Goal: Task Accomplishment & Management: Use online tool/utility

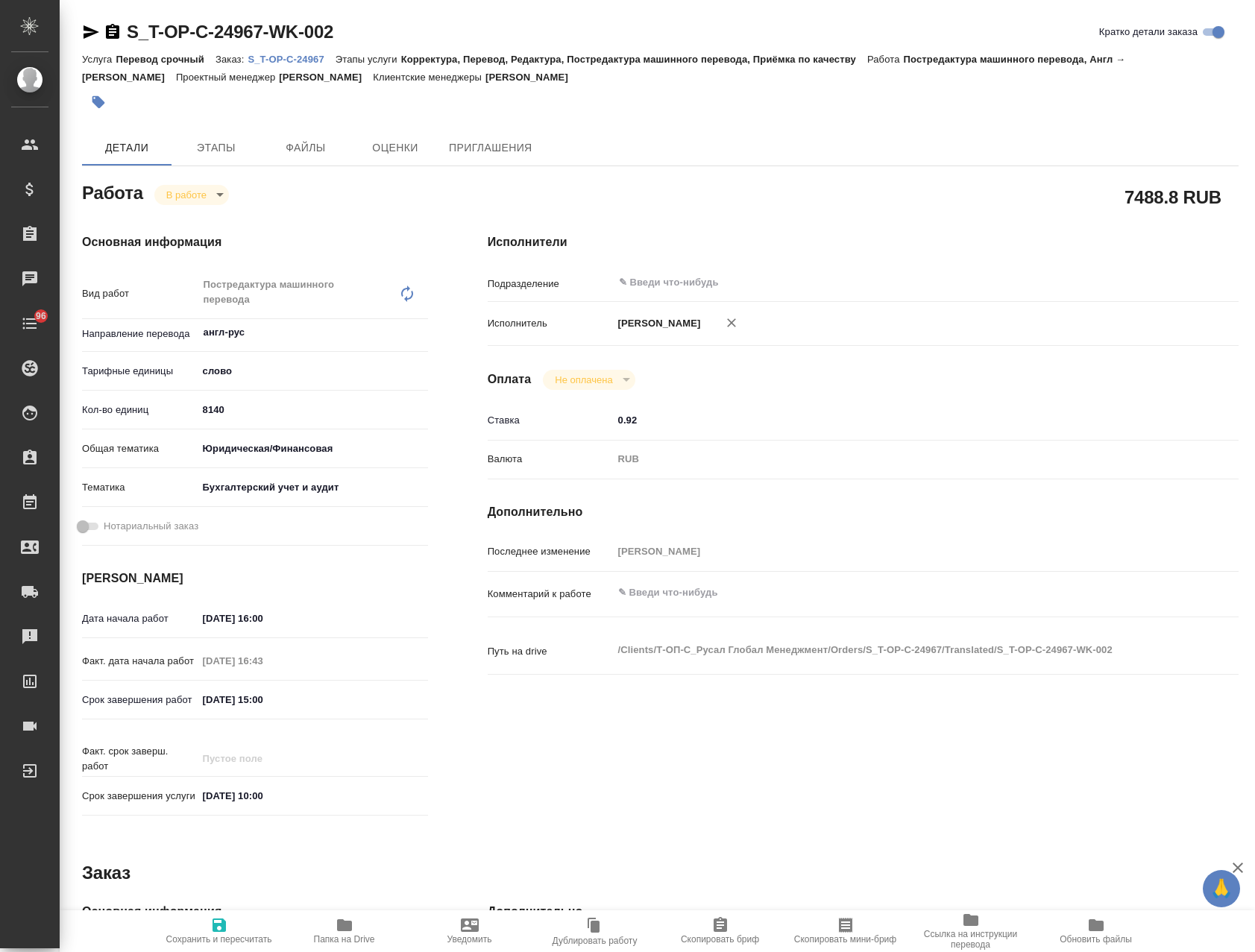
type textarea "x"
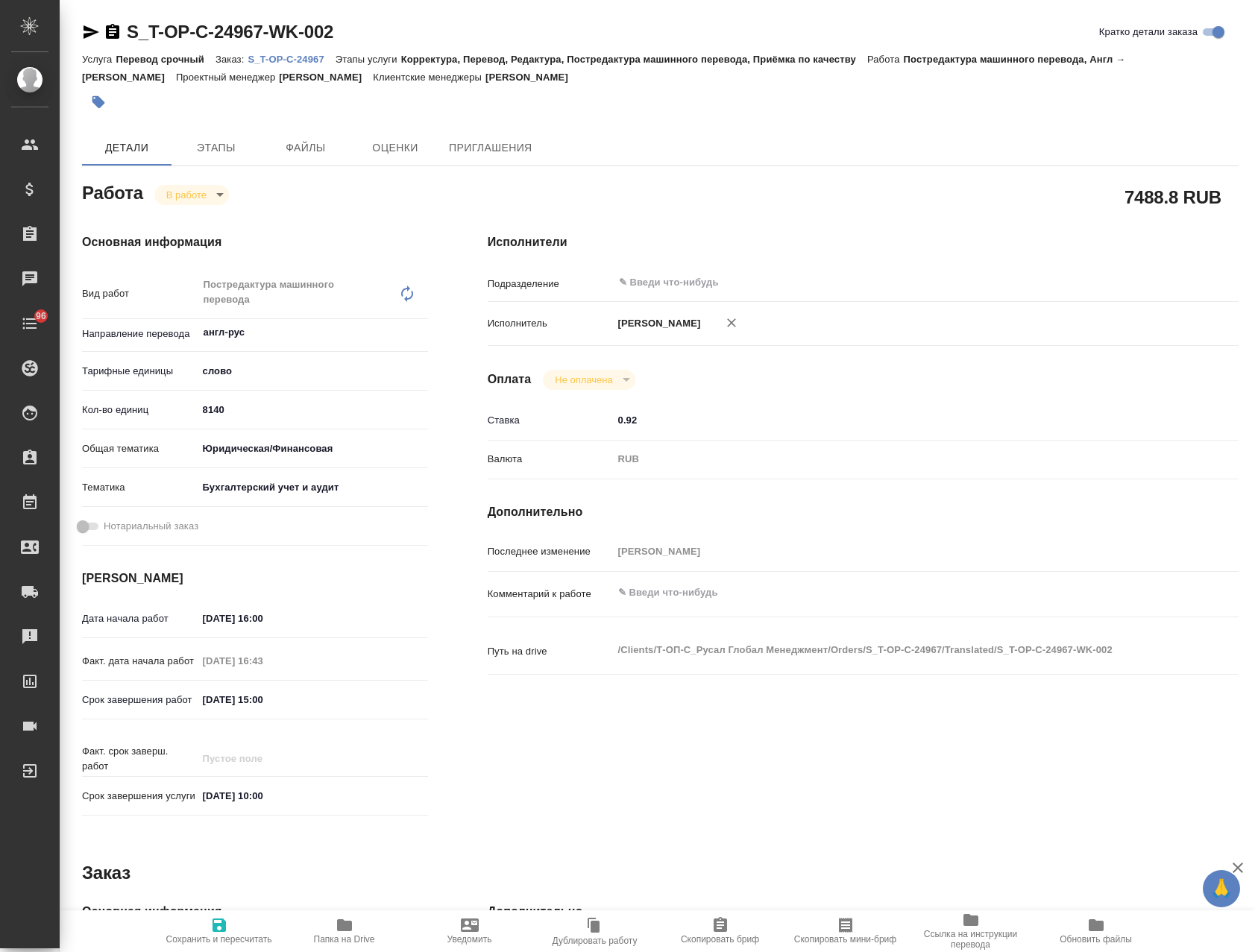
type textarea "x"
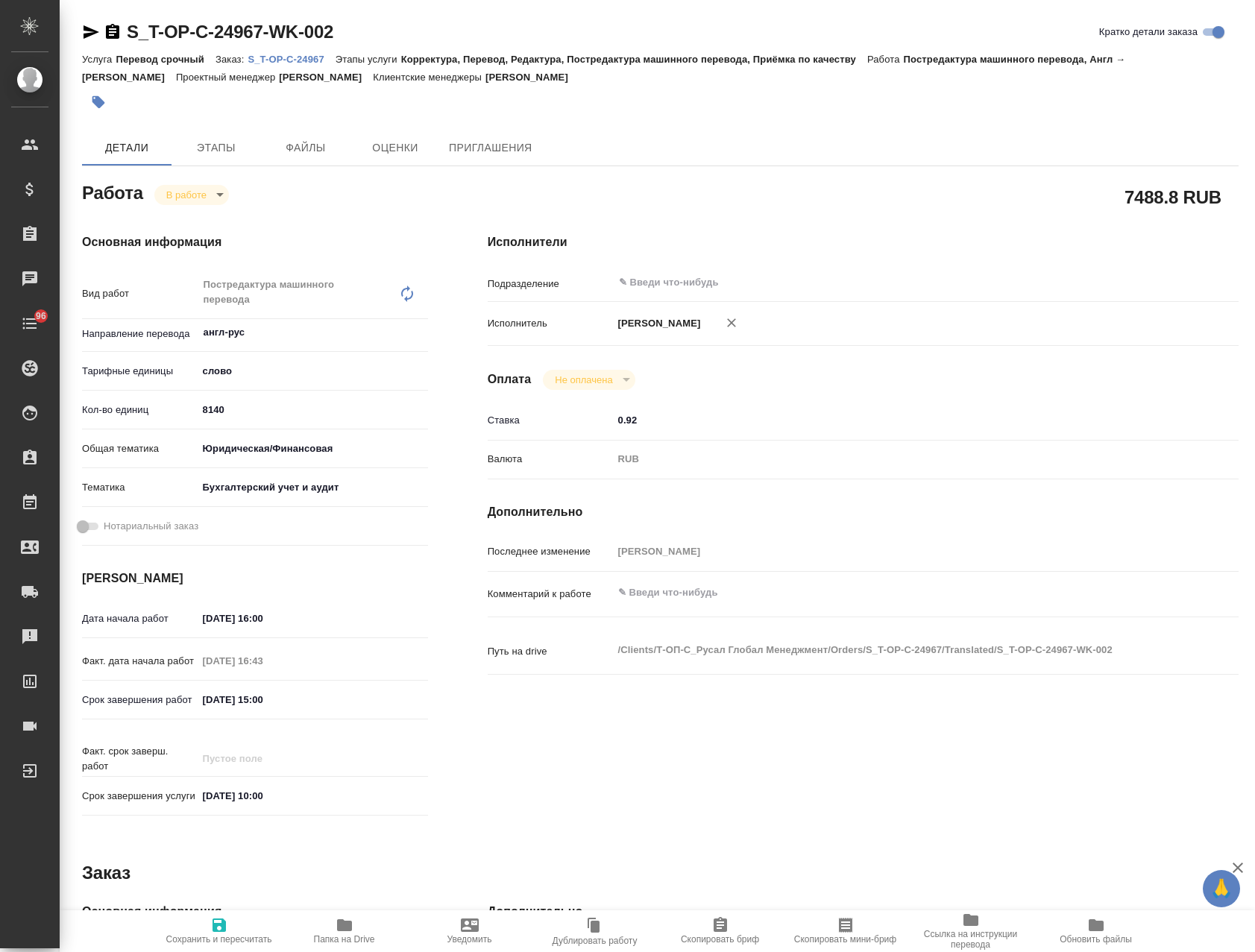
type textarea "x"
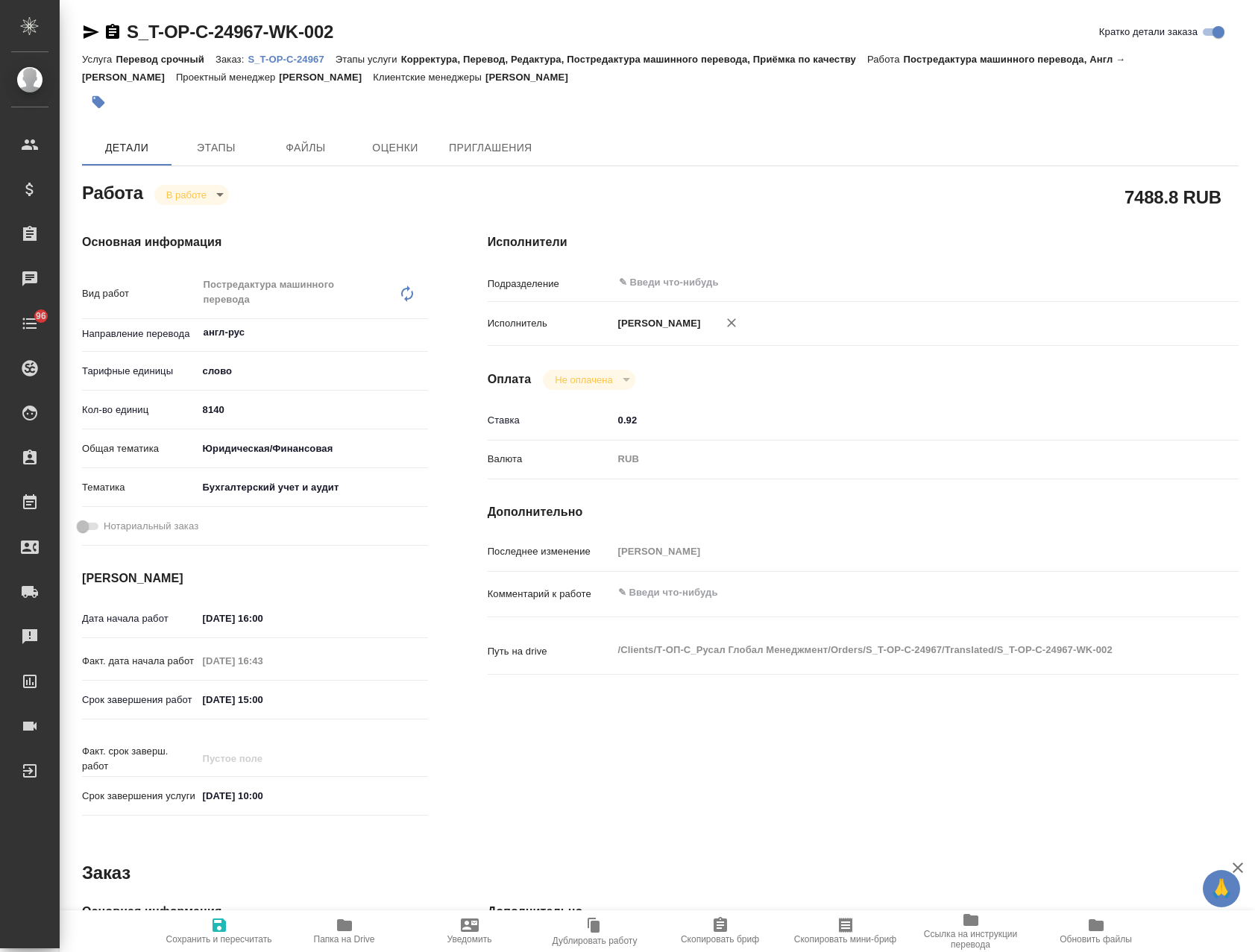
type textarea "x"
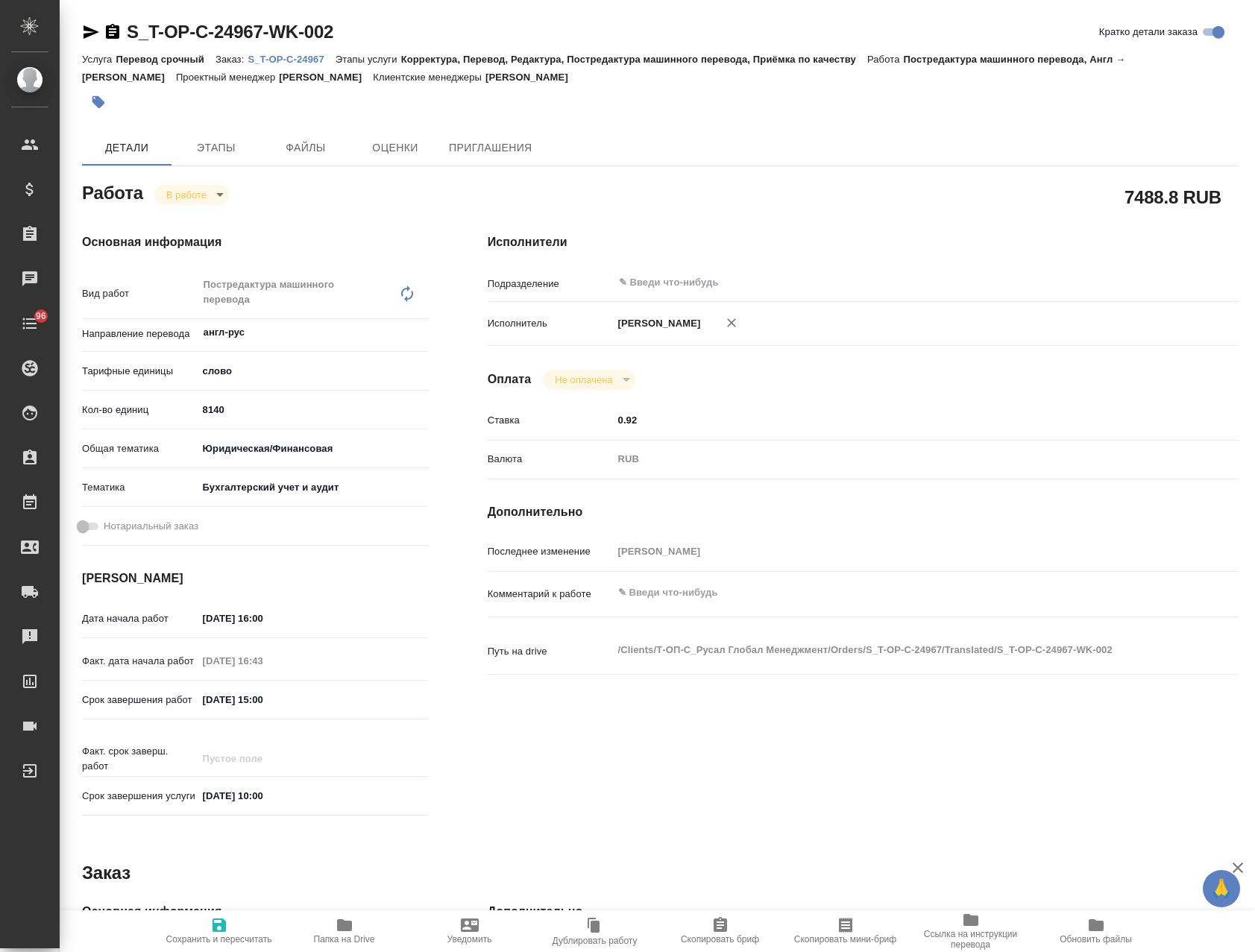
click at [295, 59] on p "S_T-OP-C-24967" at bounding box center [291, 59] width 87 height 12
type textarea "x"
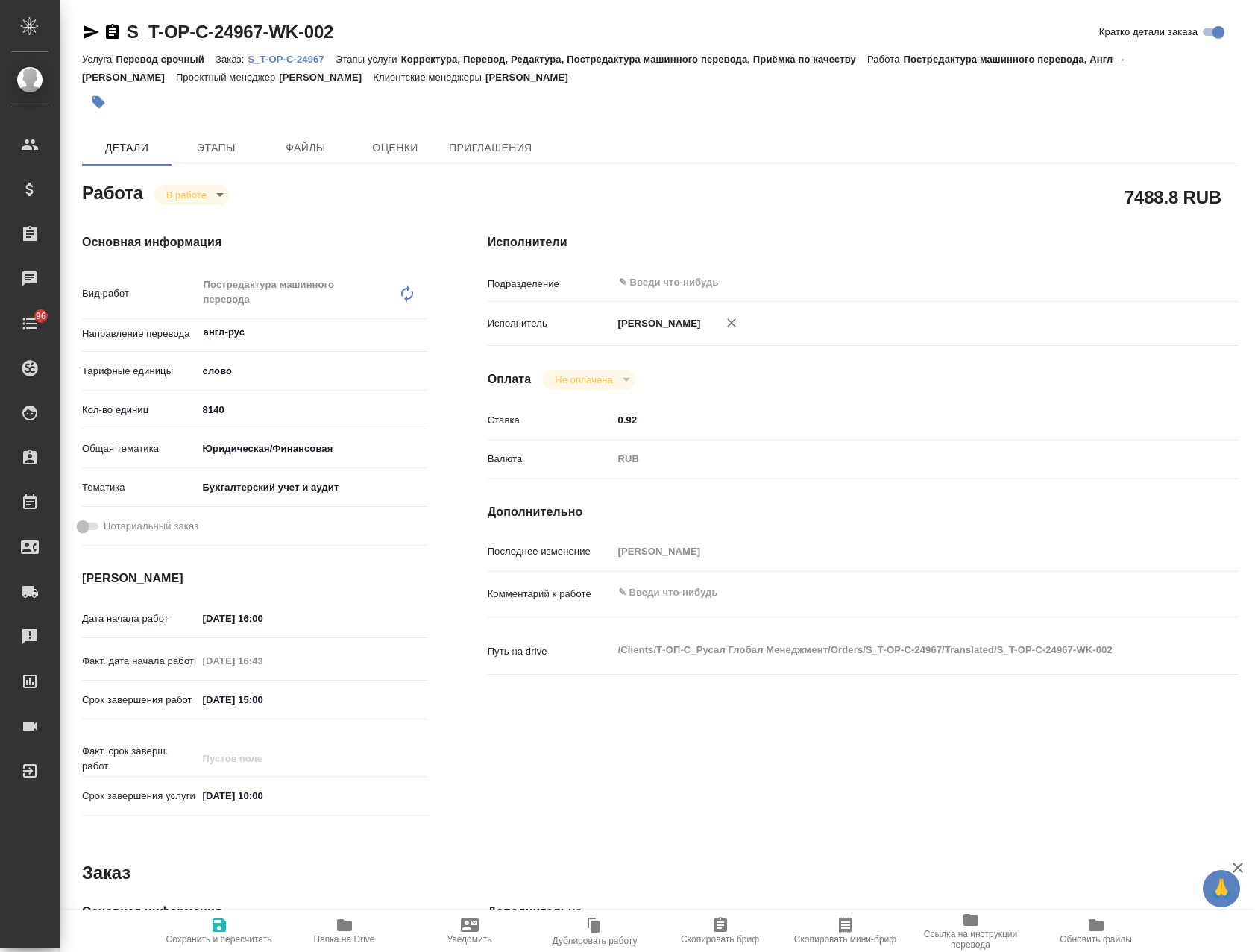
type textarea "x"
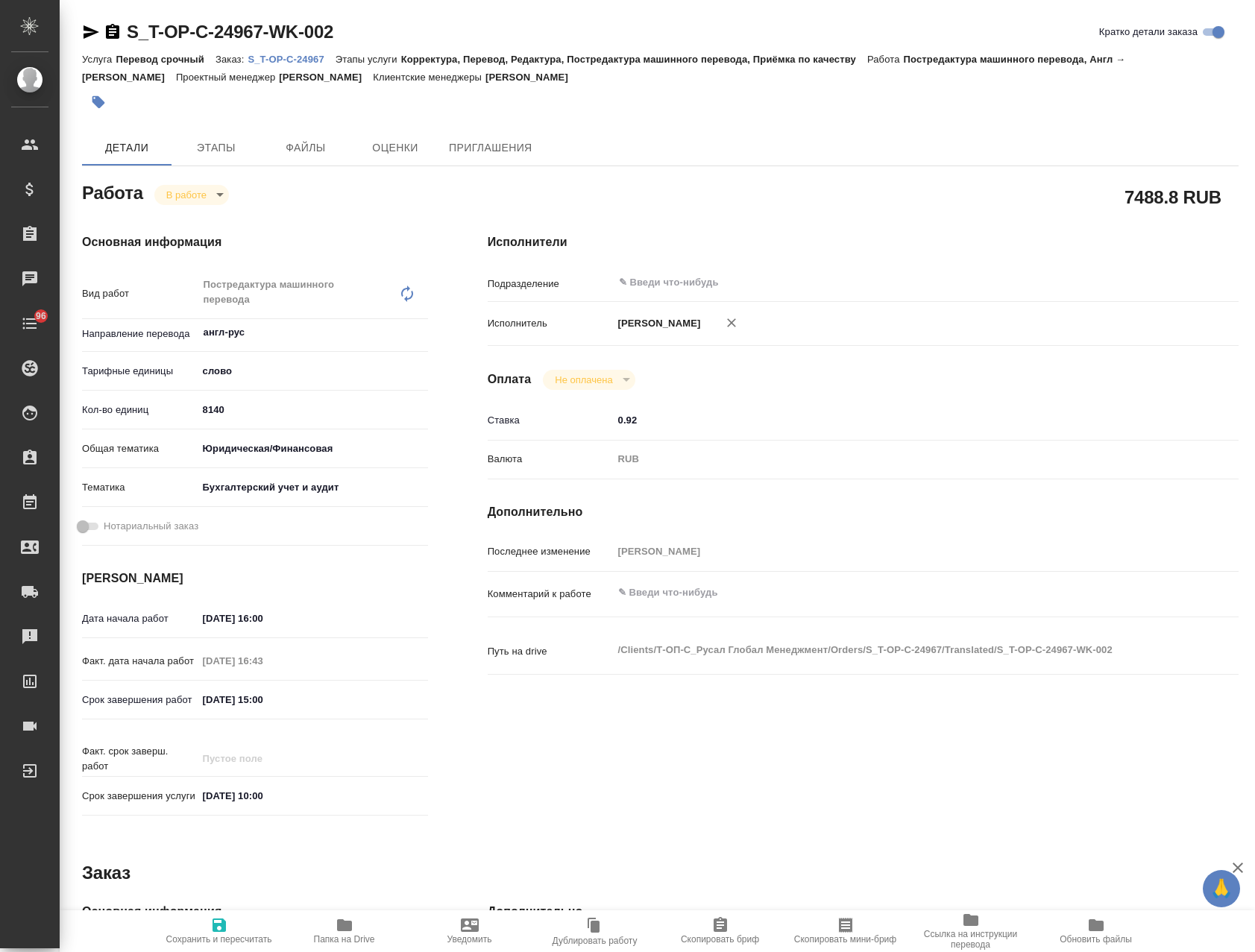
type textarea "x"
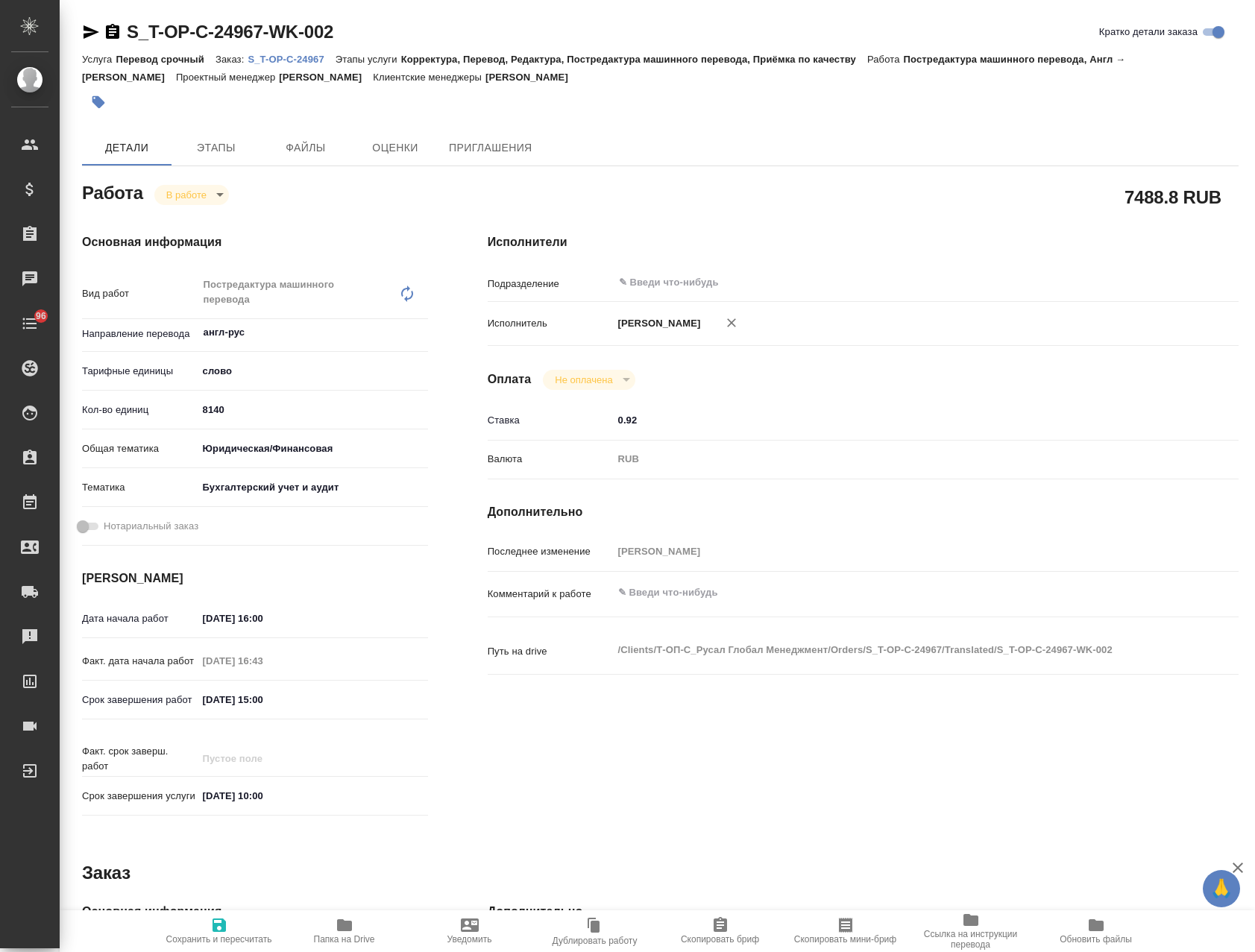
type textarea "x"
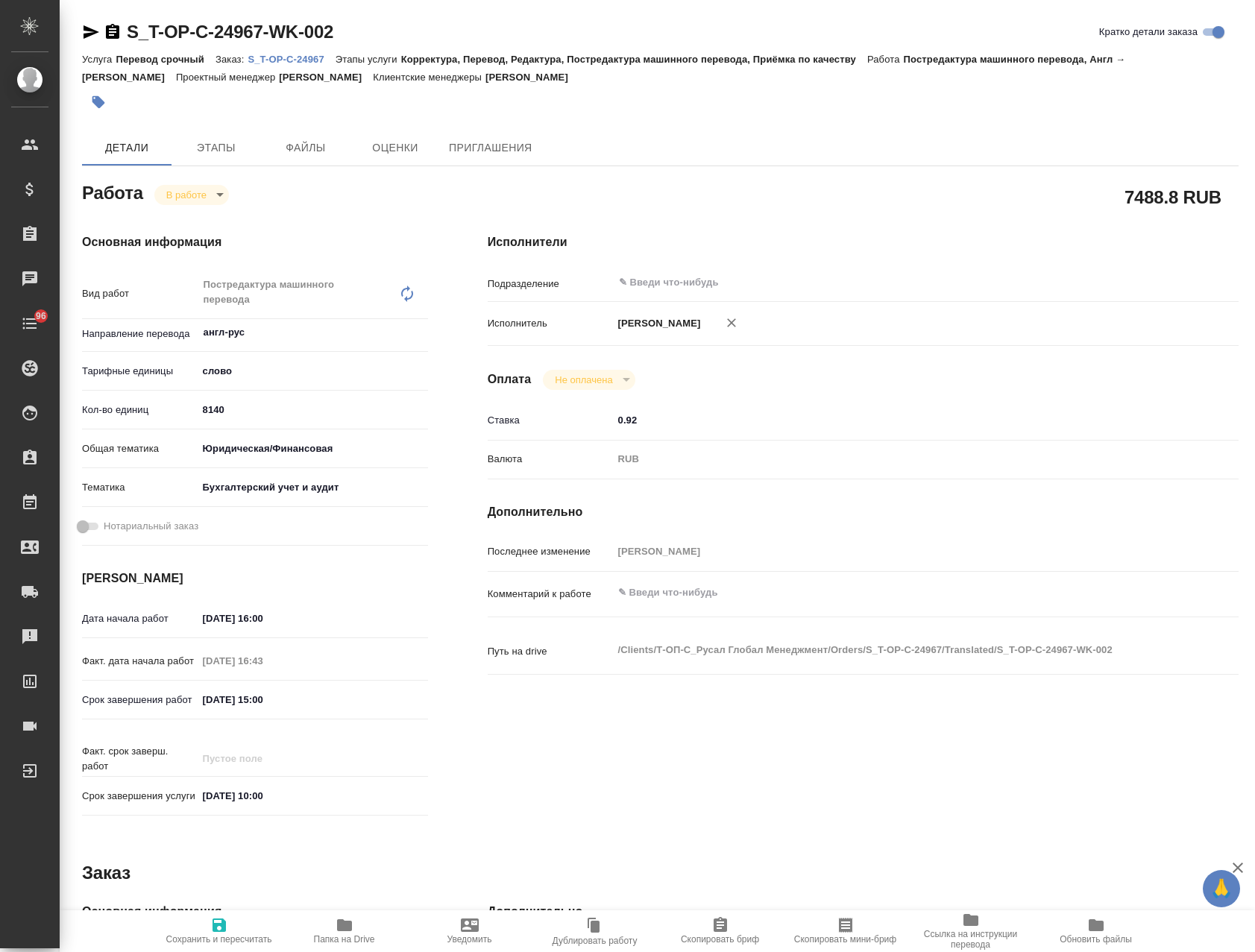
type textarea "x"
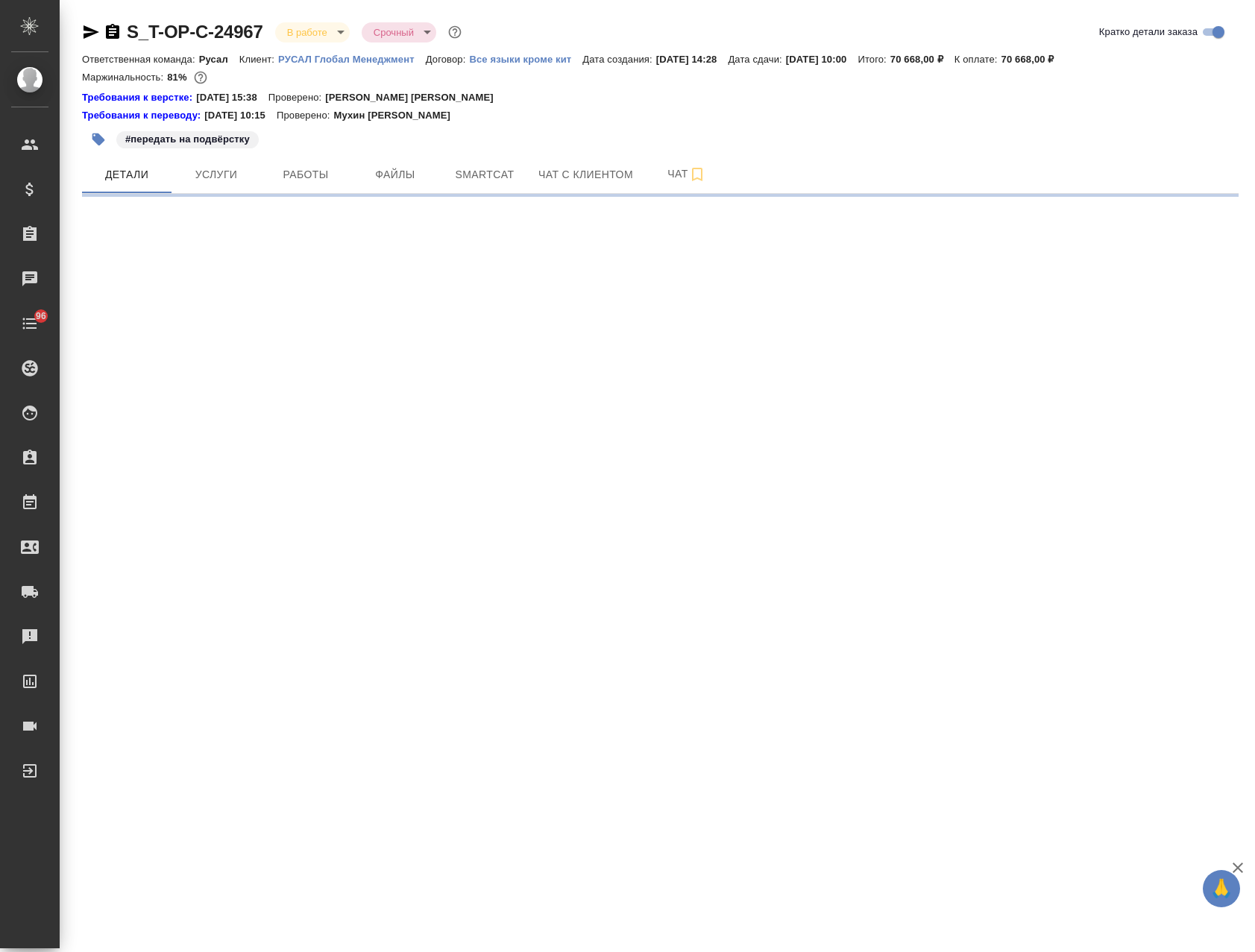
select select "RU"
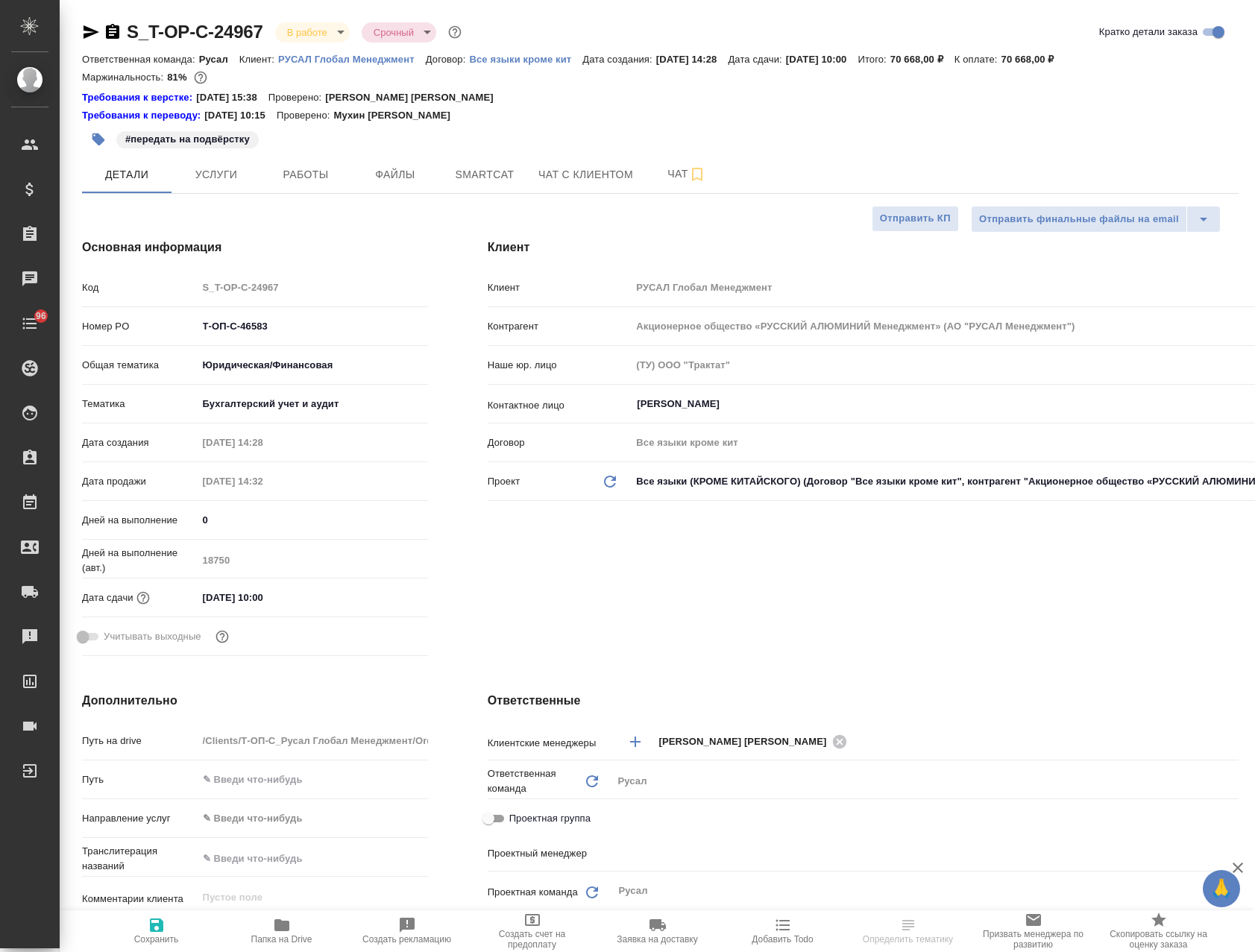
type textarea "x"
type input "[PERSON_NAME]"
click at [237, 177] on span "Услуги" at bounding box center [216, 175] width 72 height 18
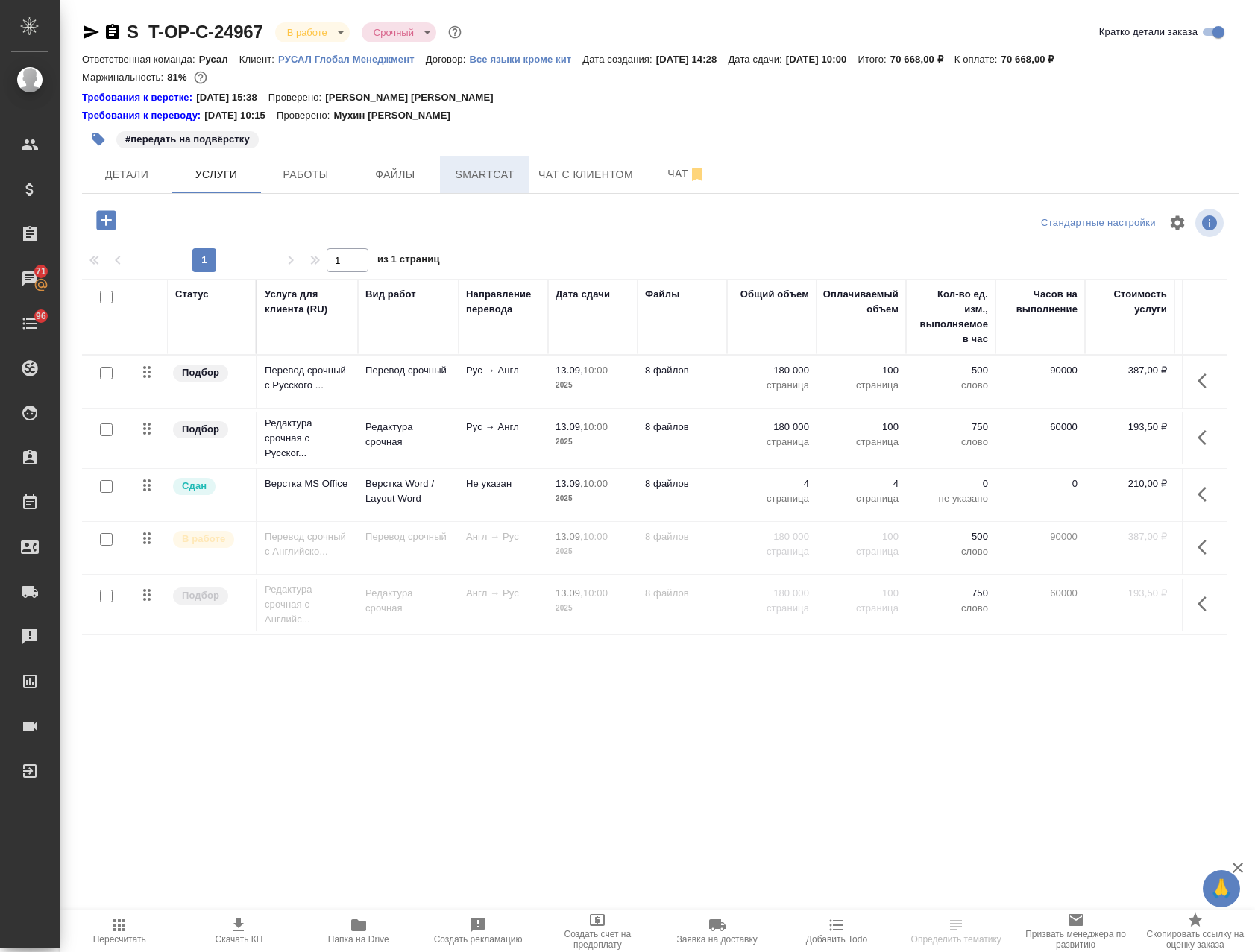
click at [492, 164] on button "Smartcat" at bounding box center [484, 175] width 89 height 37
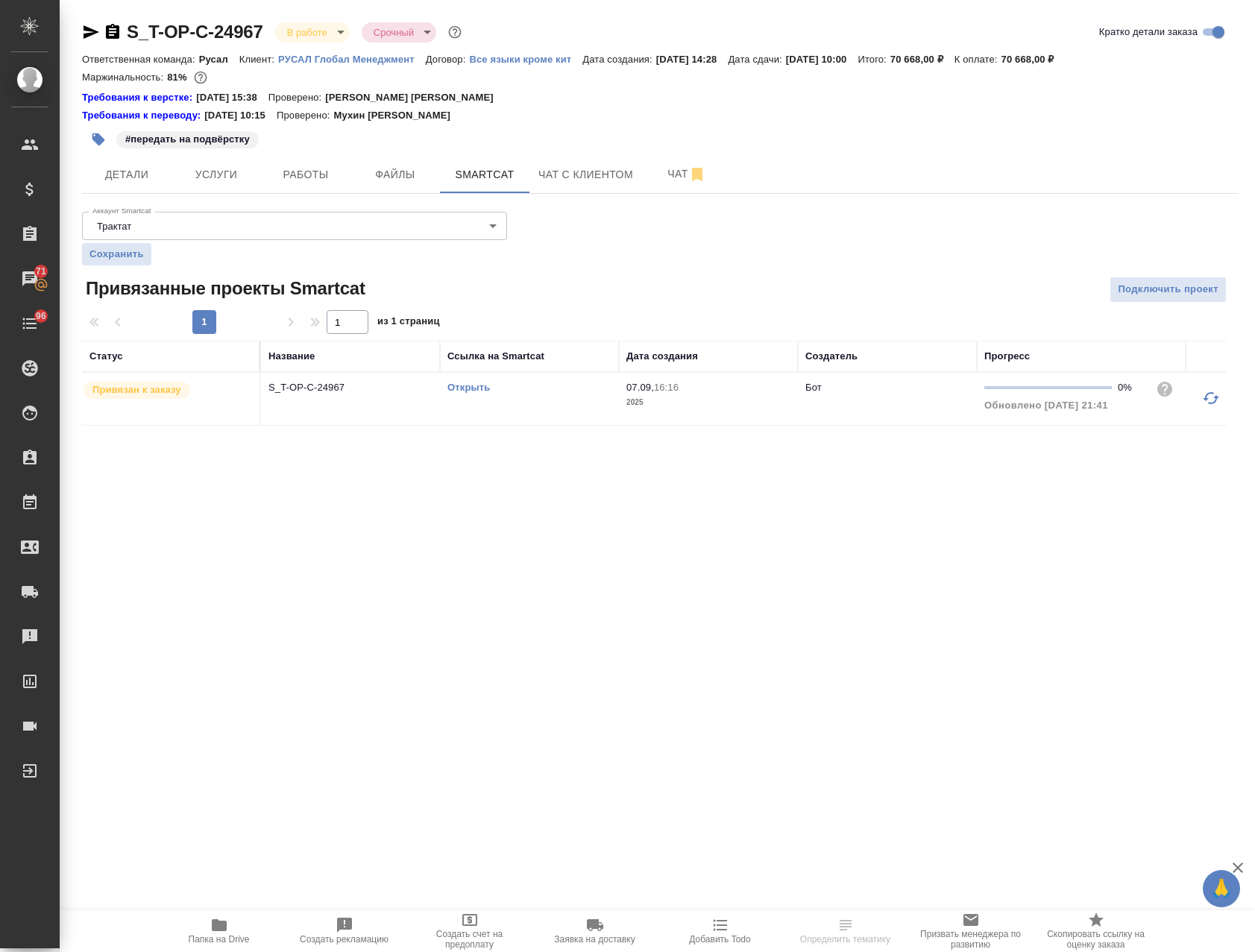
click at [469, 385] on link "Открыть" at bounding box center [468, 388] width 43 height 12
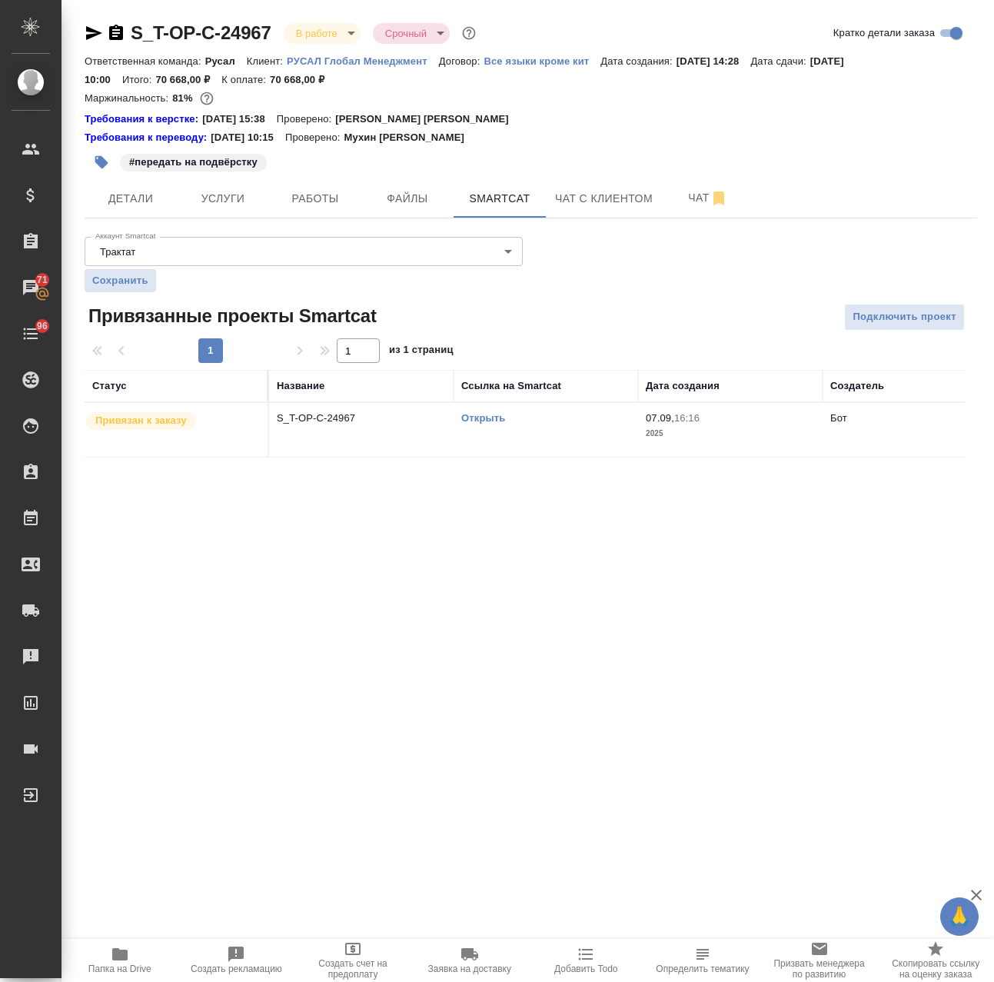
click at [427, 443] on td "S_T-OP-C-24967" at bounding box center [361, 430] width 184 height 54
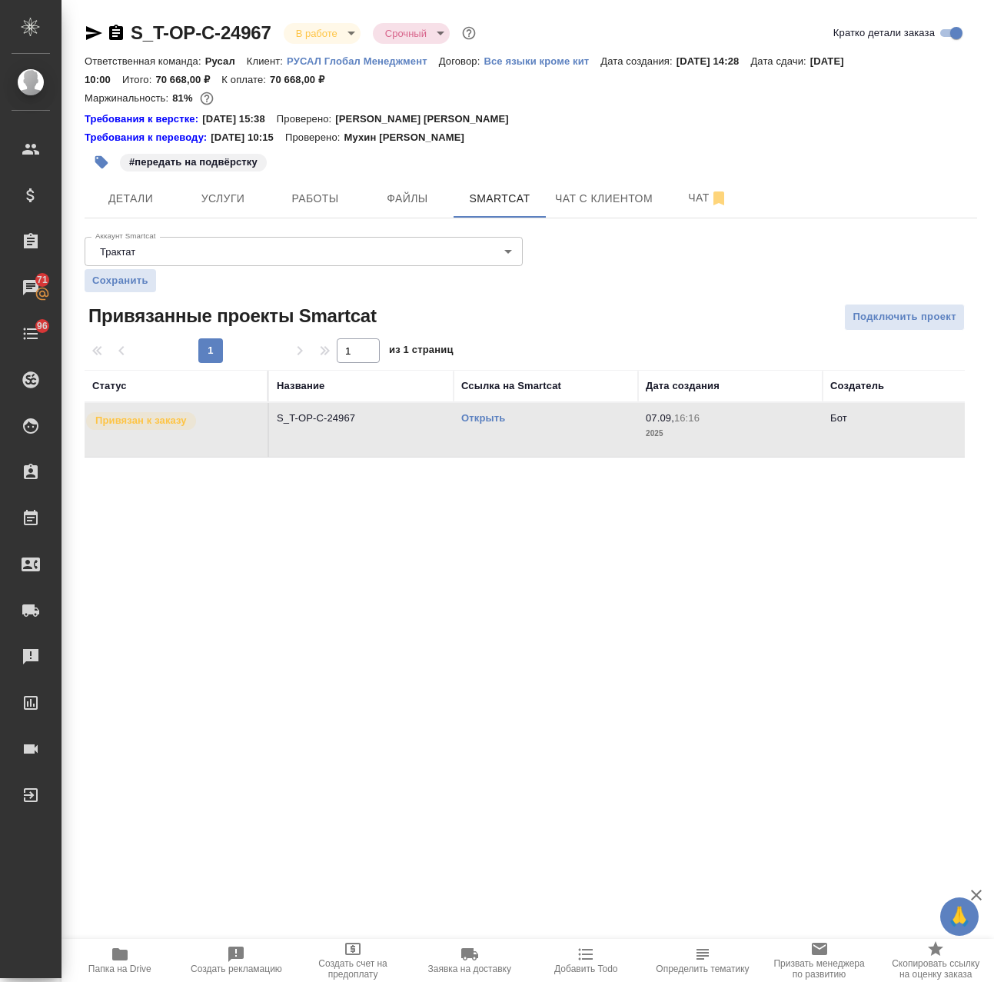
click at [427, 443] on td "S_T-OP-C-24967" at bounding box center [361, 430] width 184 height 54
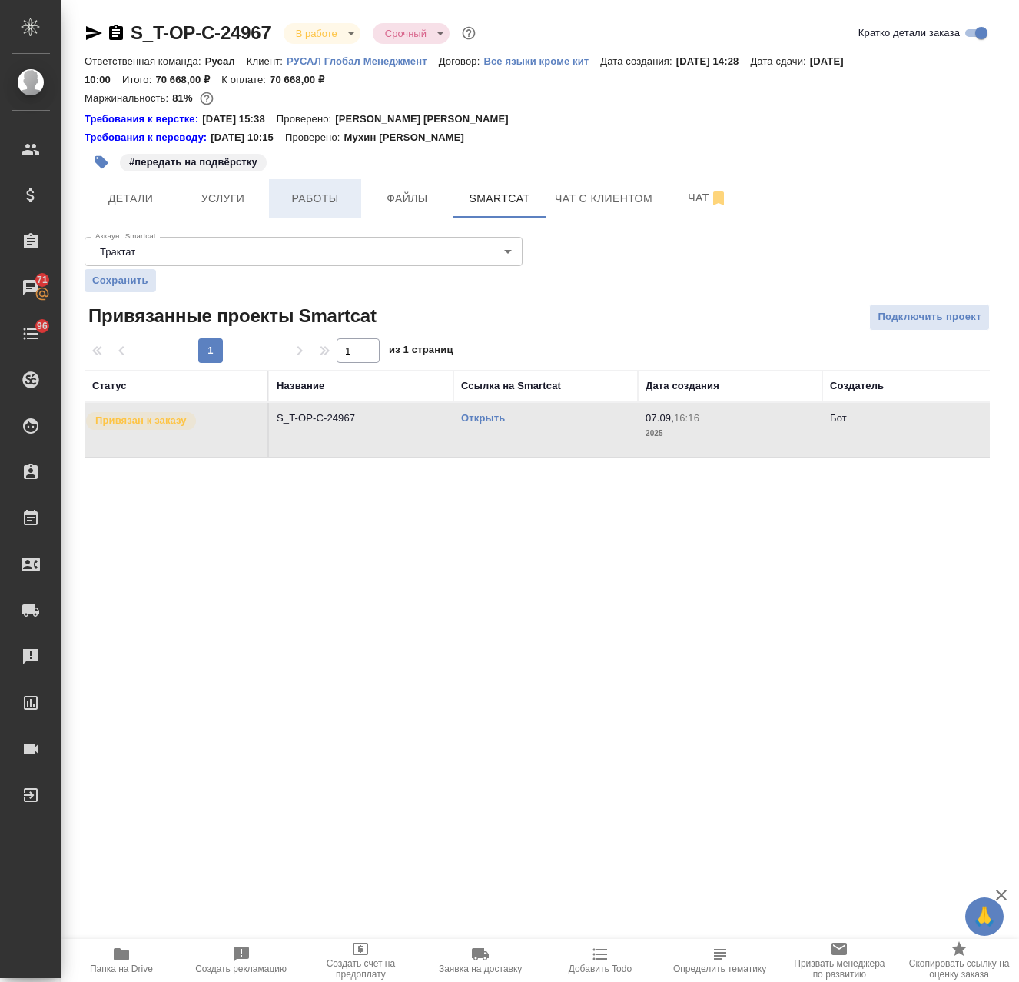
click at [325, 191] on span "Работы" at bounding box center [315, 198] width 74 height 19
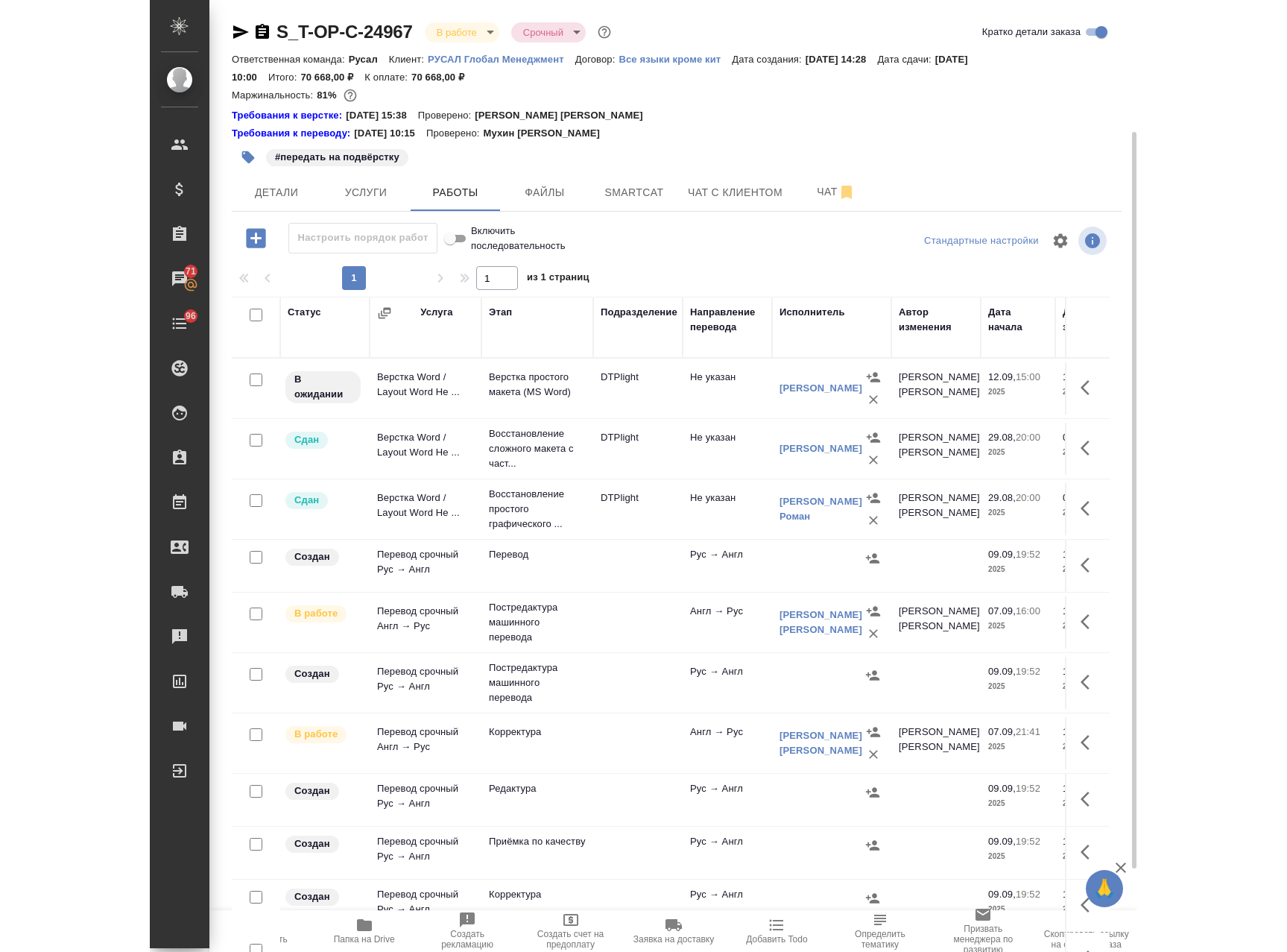
scroll to position [75, 0]
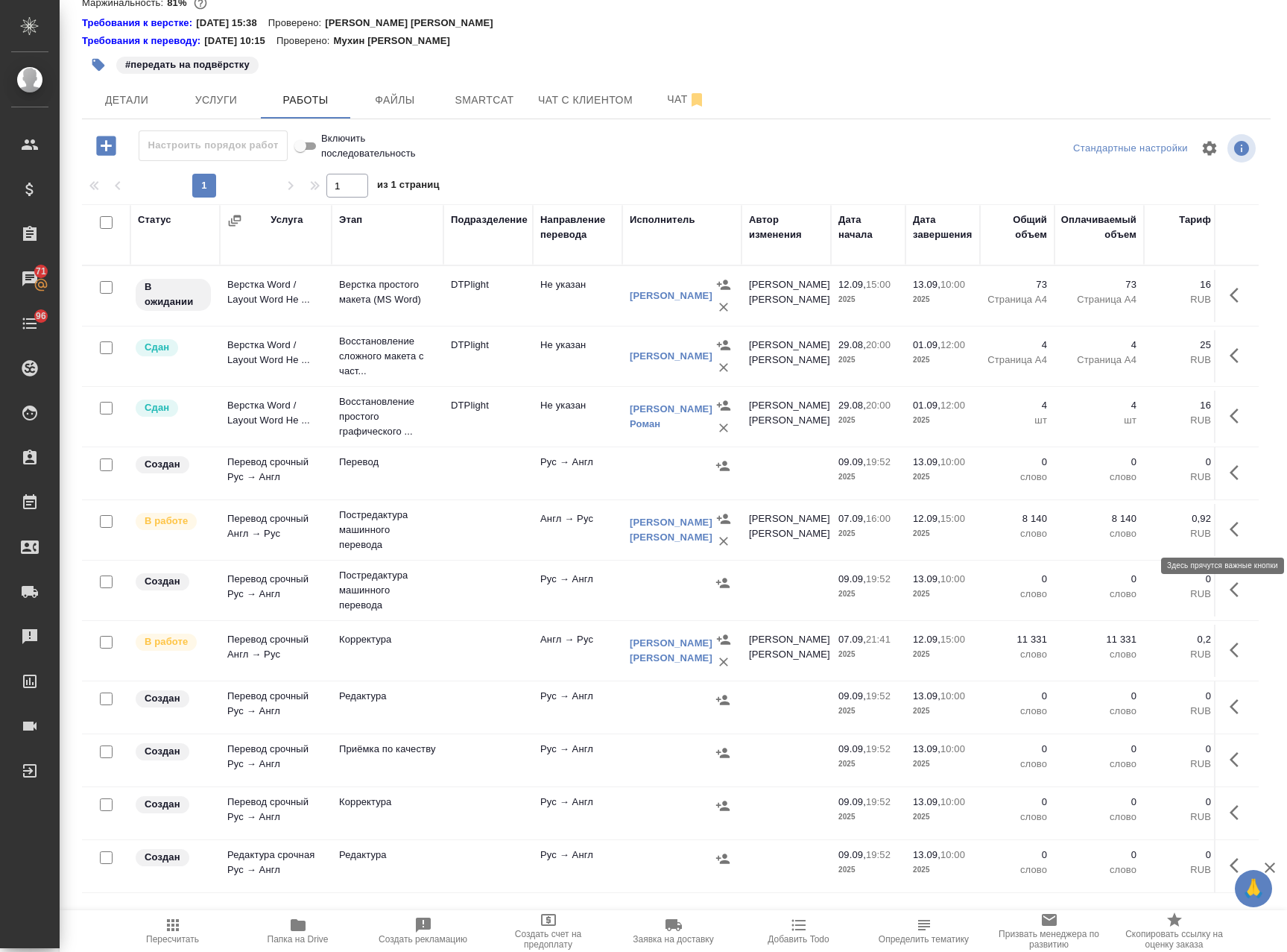
click at [1230, 524] on icon "button" at bounding box center [1239, 528] width 17 height 17
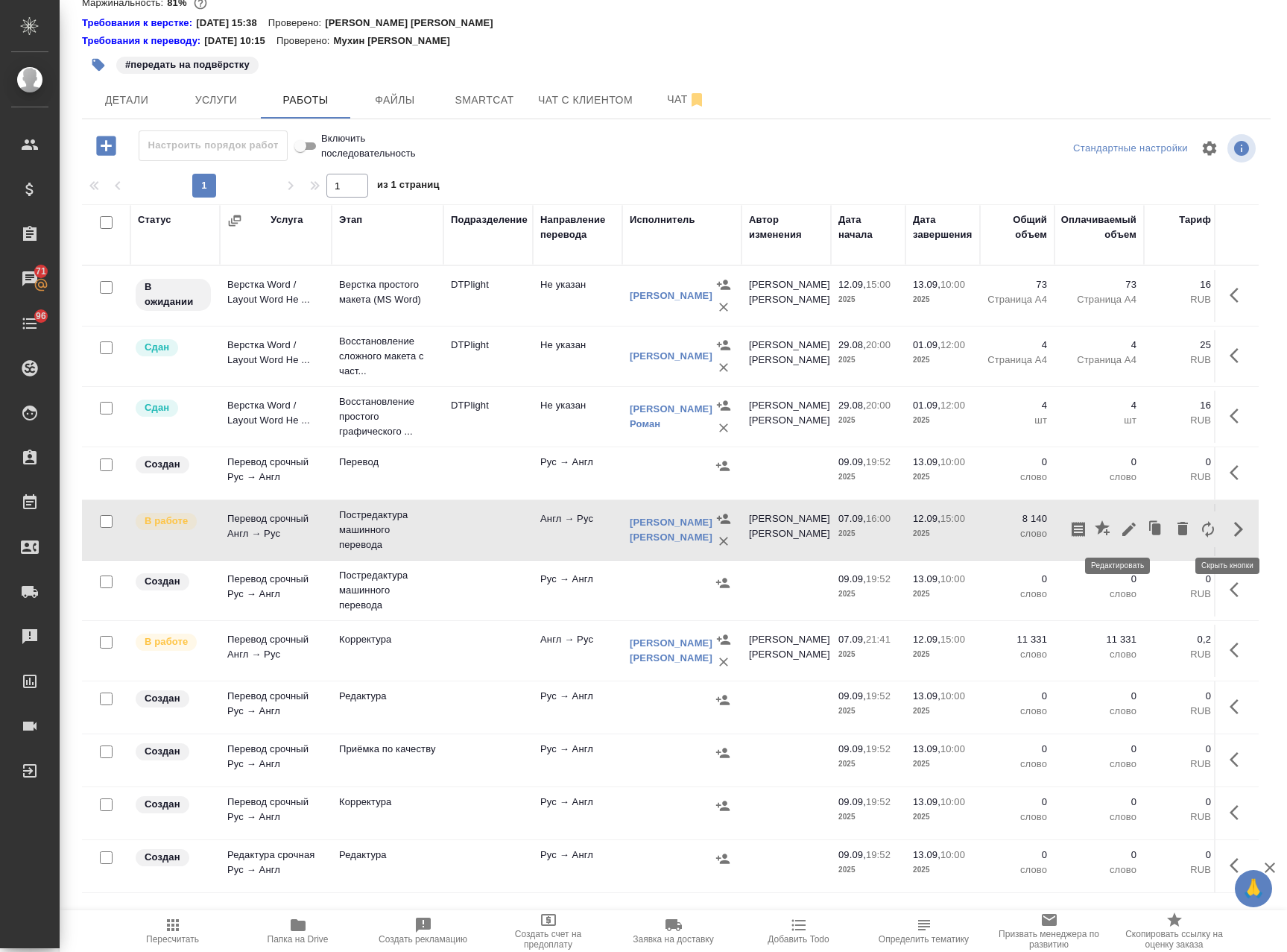
click at [1120, 528] on icon "button" at bounding box center [1129, 528] width 17 height 17
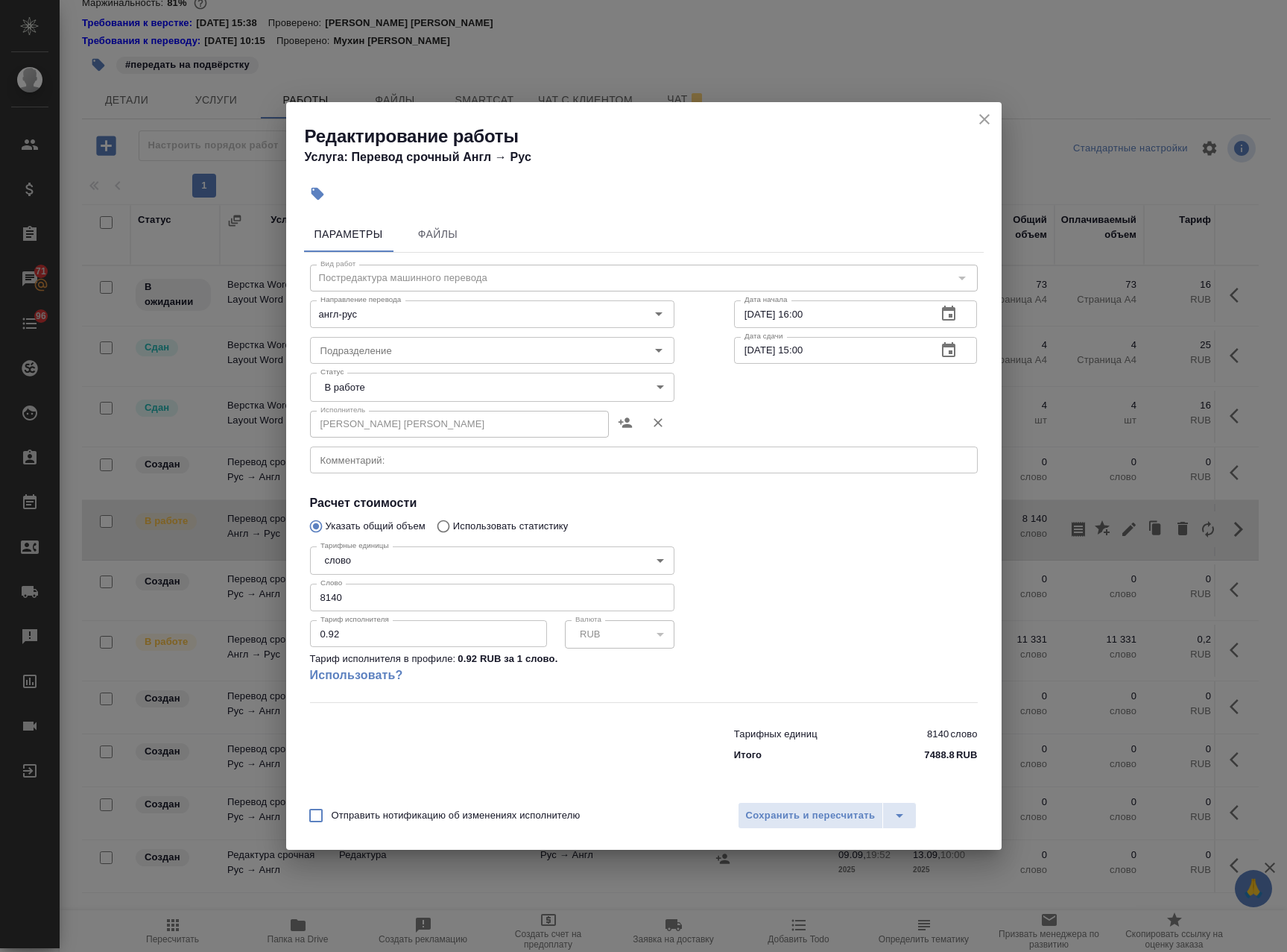
drag, startPoint x: 369, startPoint y: 597, endPoint x: 251, endPoint y: 612, distance: 118.9
click at [253, 612] on div "Редактирование работы Услуга: Перевод срочный Англ → Рус Параметры Файлы Вид ра…" at bounding box center [643, 476] width 1287 height 952
paste input "2566"
type input "2566"
click at [788, 812] on span "Сохранить и пересчитать" at bounding box center [811, 815] width 130 height 17
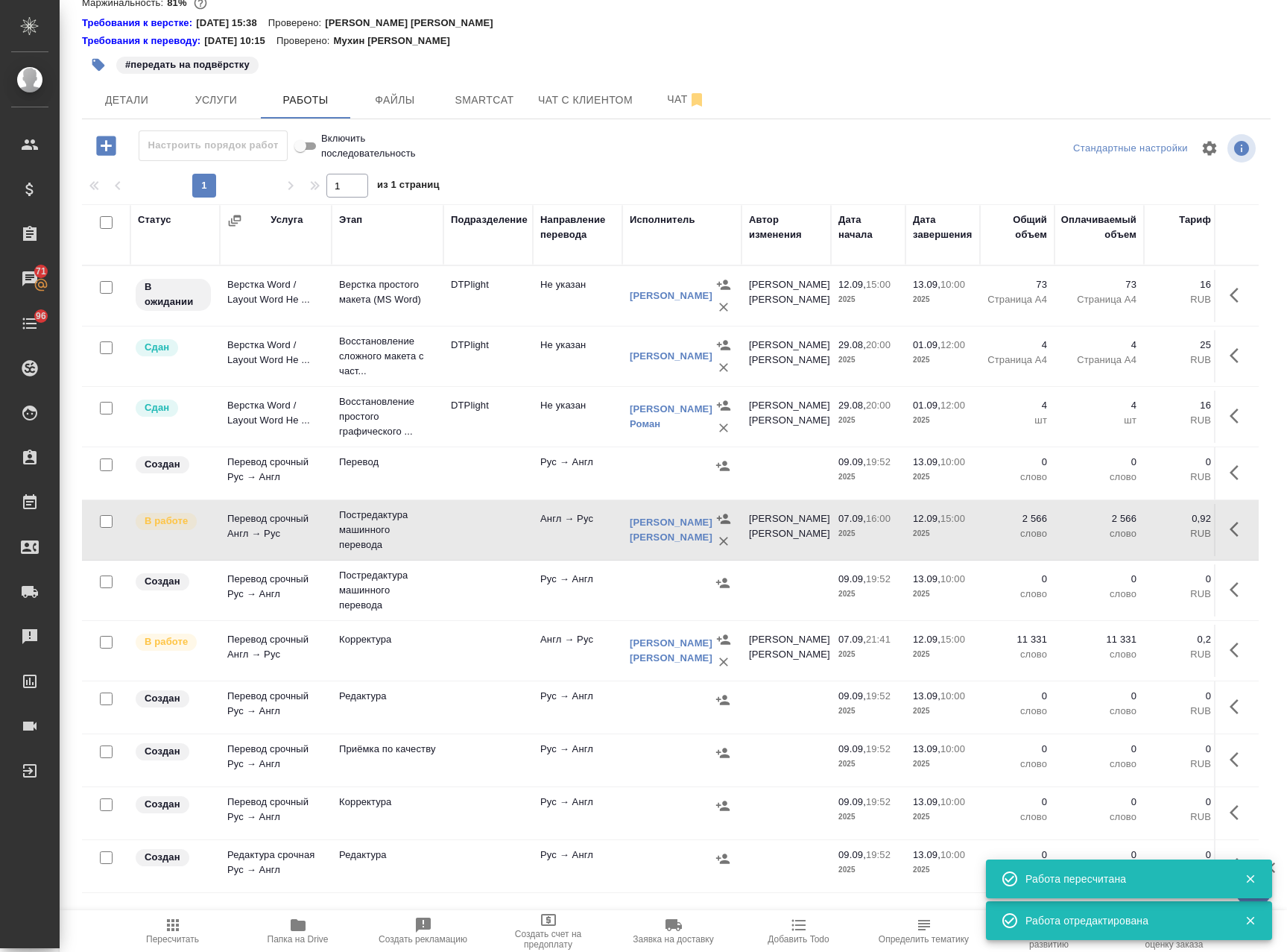
click at [1230, 651] on icon "button" at bounding box center [1239, 650] width 17 height 17
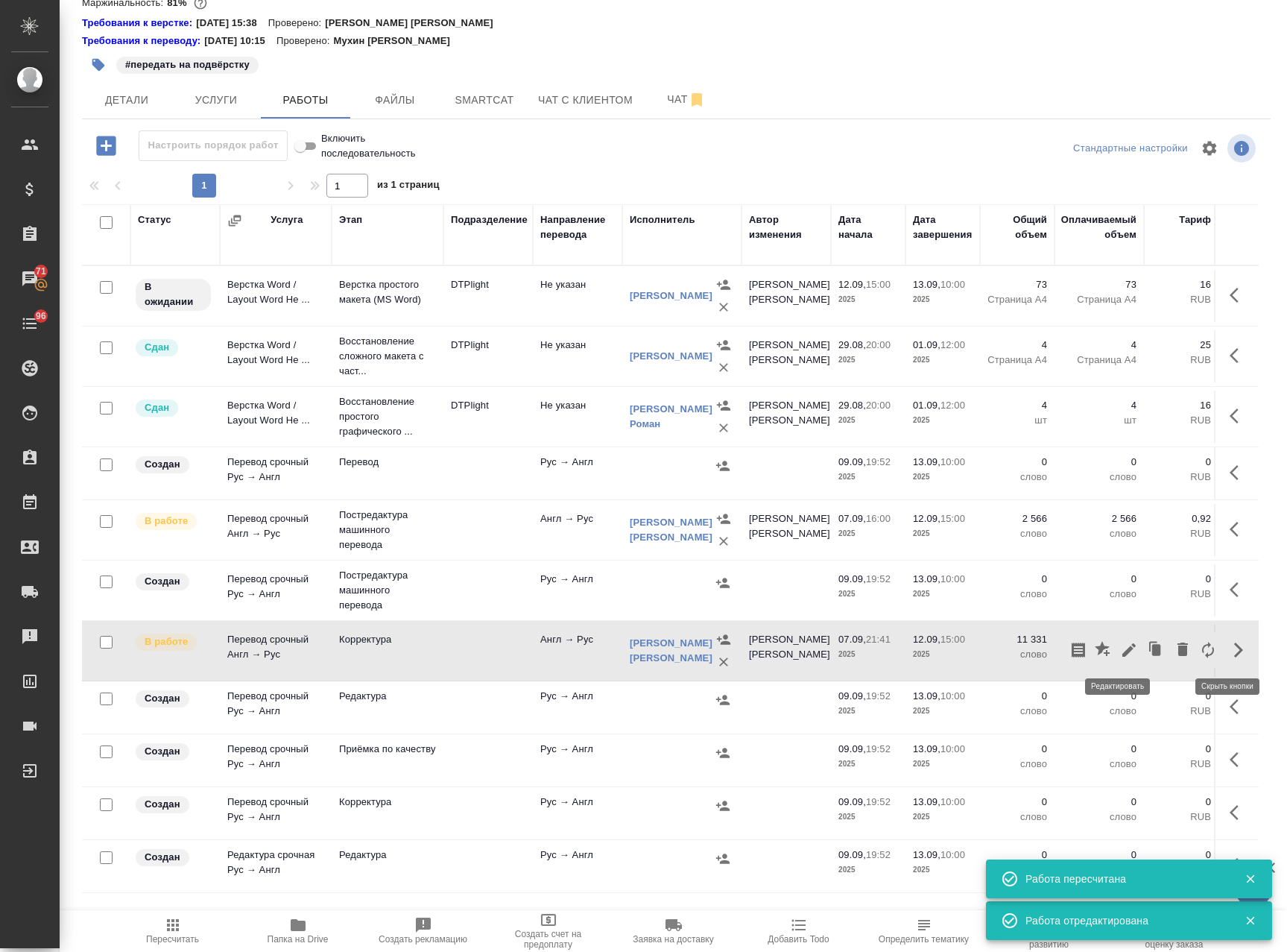
click at [1120, 647] on icon "button" at bounding box center [1129, 650] width 17 height 17
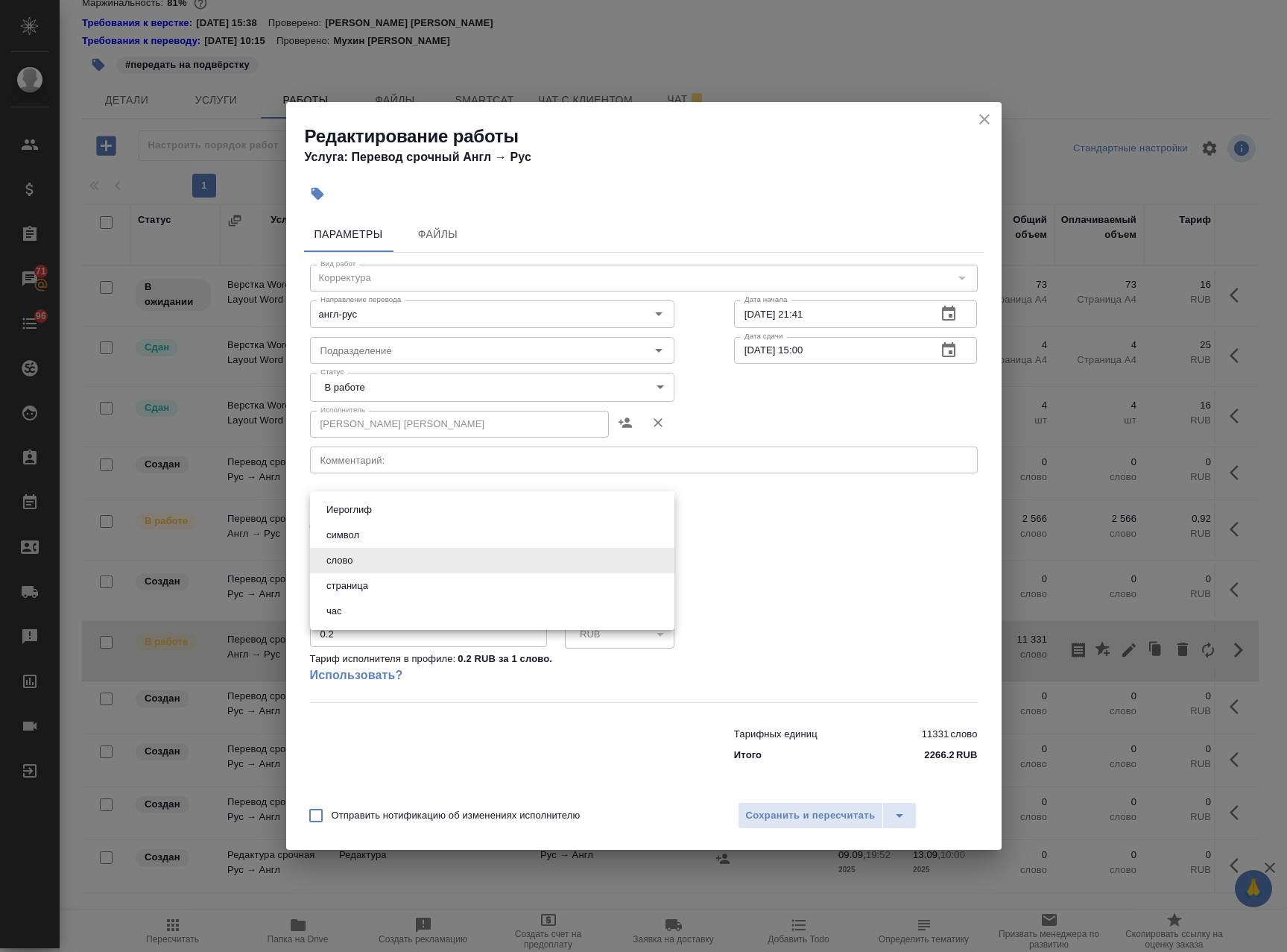
drag, startPoint x: 381, startPoint y: 572, endPoint x: 215, endPoint y: 582, distance: 166.3
click at [214, 578] on body "🙏 .cls-1 fill:#fff; AWATERA Avdeenko Kirill Клиенты Спецификации Заказы 71 Чаты…" at bounding box center [643, 476] width 1287 height 952
click at [800, 555] on div at bounding box center [643, 476] width 1287 height 952
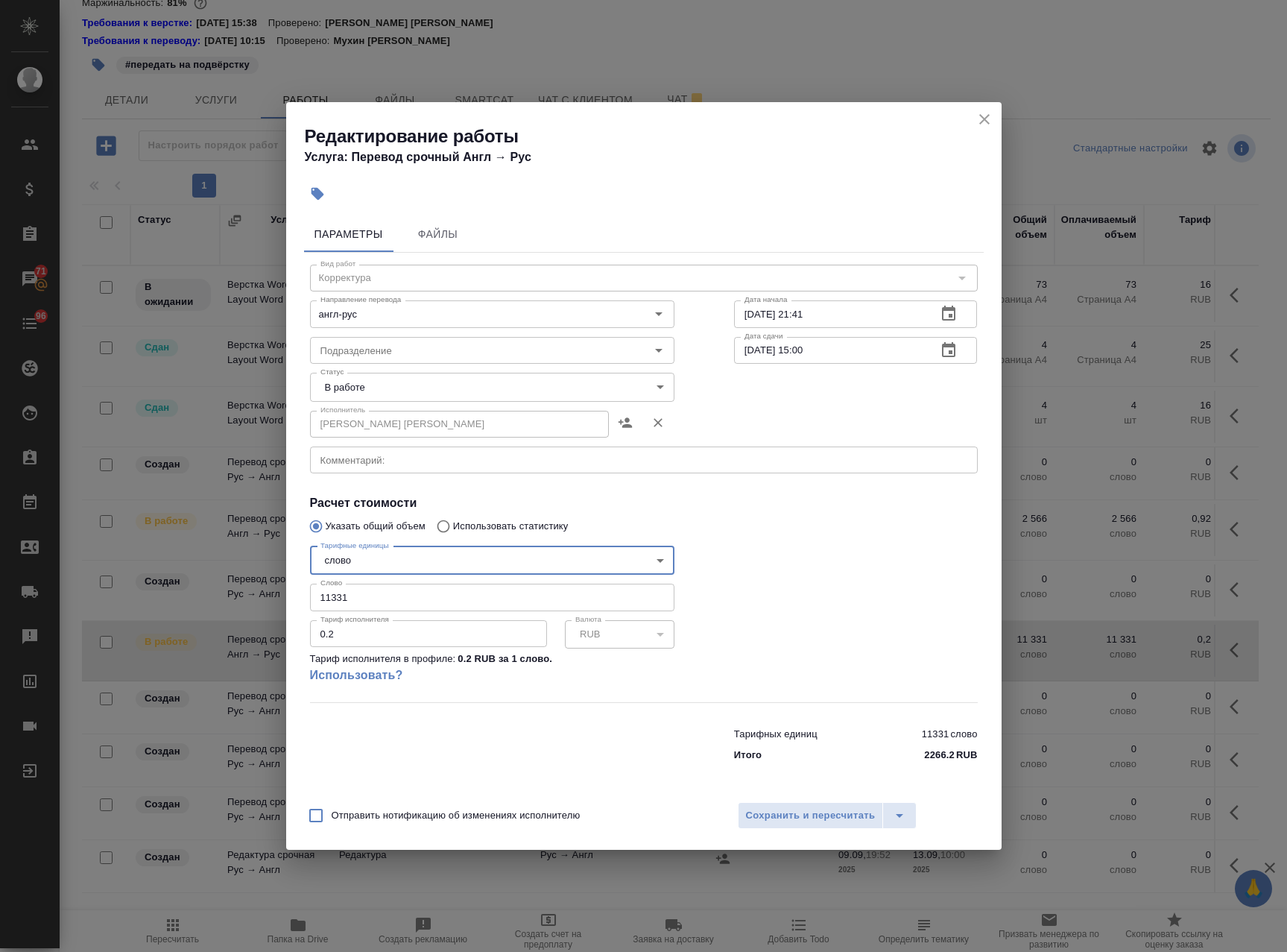
drag, startPoint x: 277, startPoint y: 602, endPoint x: 235, endPoint y: 604, distance: 42.0
click at [237, 604] on div "Редактирование работы Услуга: Перевод срочный Англ → Рус Параметры Файлы Вид ра…" at bounding box center [643, 476] width 1287 height 952
paste input "22330"
type input "22330"
click at [828, 802] on button "Сохранить и пересчитать" at bounding box center [811, 815] width 146 height 27
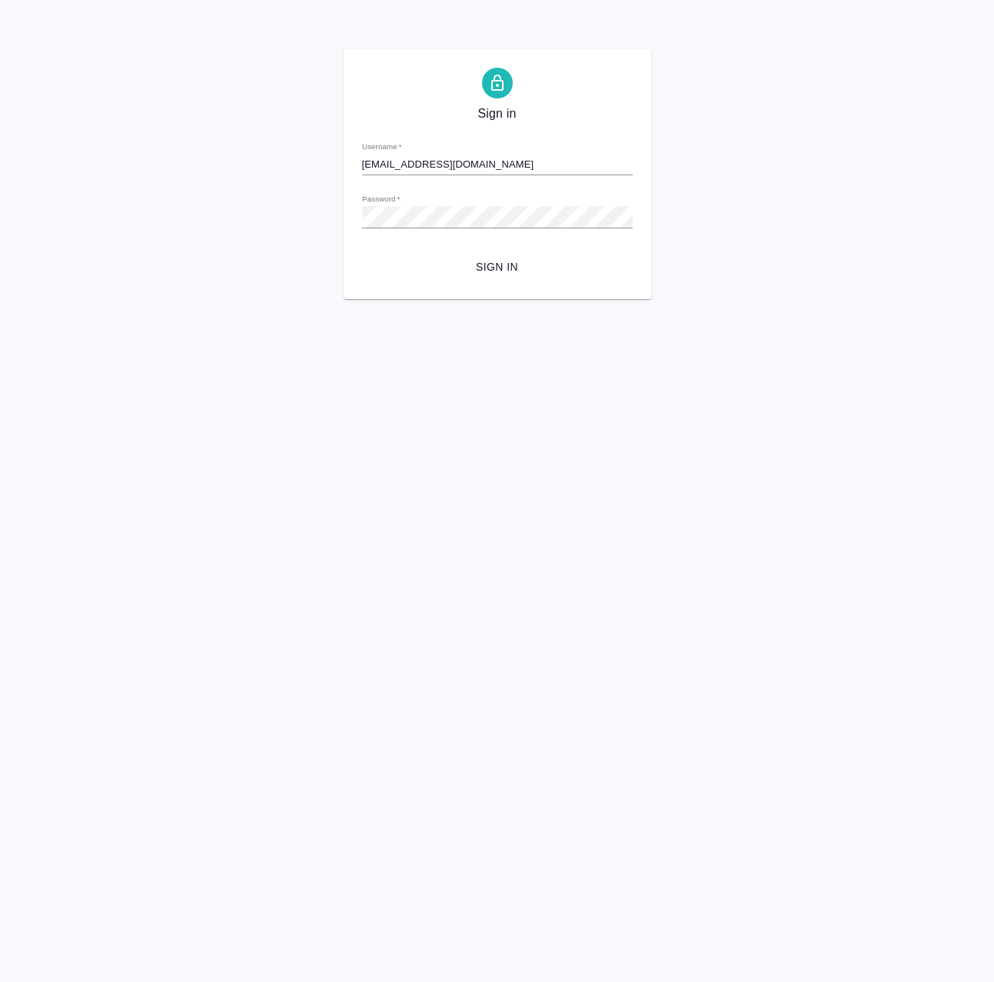
click at [531, 270] on span "Sign in" at bounding box center [497, 266] width 246 height 19
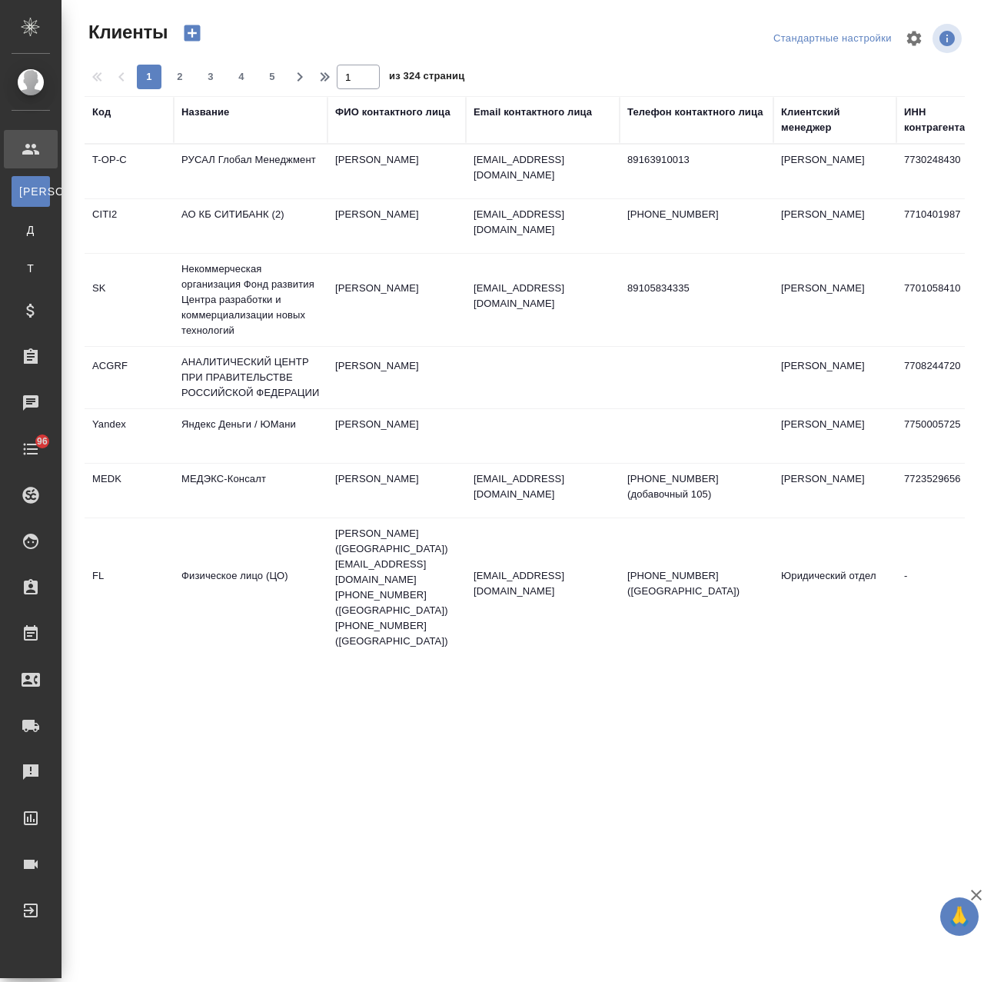
select select "RU"
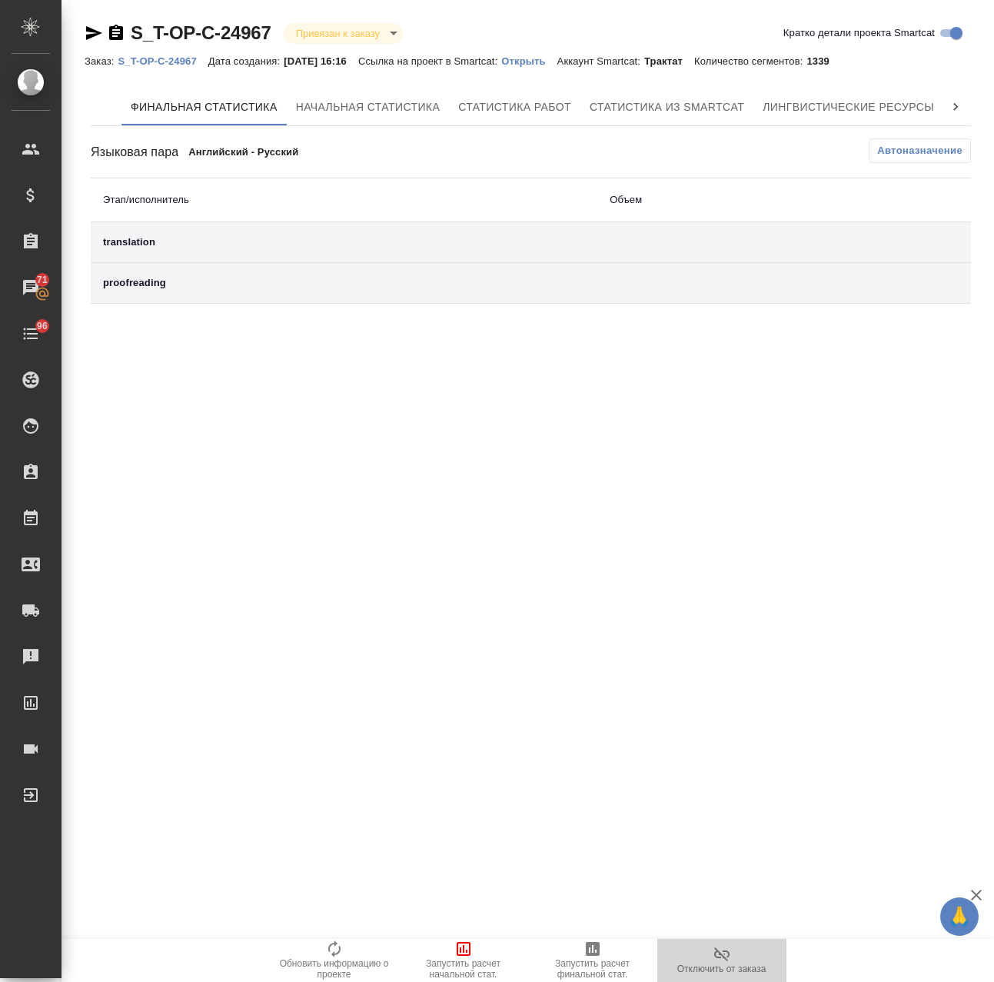
click at [736, 956] on span "Отключить от заказа" at bounding box center [721, 959] width 111 height 29
